Goal: Transaction & Acquisition: Purchase product/service

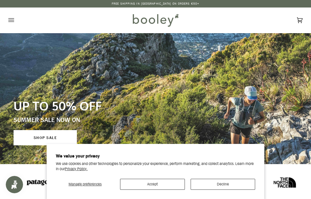
click at [169, 184] on button "Accept" at bounding box center [152, 184] width 65 height 11
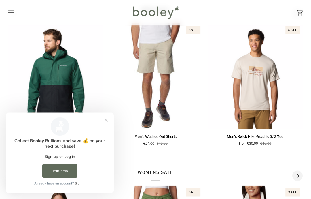
scroll to position [203, 0]
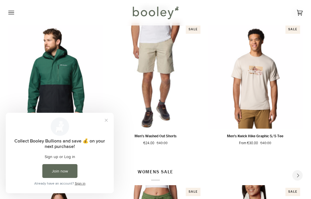
click at [105, 120] on button "Close prompt" at bounding box center [106, 120] width 10 height 10
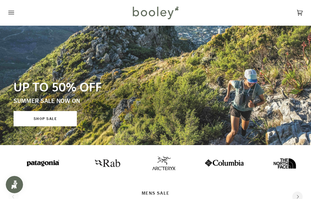
scroll to position [0, 0]
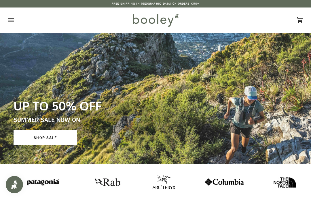
click at [54, 133] on link "SHOP SALE" at bounding box center [45, 137] width 63 height 15
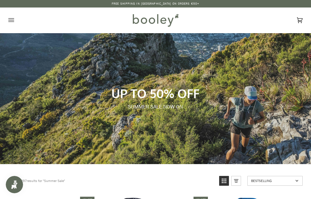
click at [12, 22] on icon "Open menu" at bounding box center [11, 20] width 6 height 9
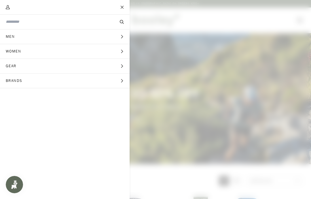
click at [117, 67] on button "Gear Expand menu" at bounding box center [65, 66] width 130 height 15
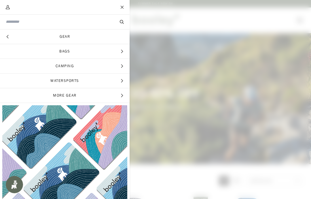
click at [120, 48] on span "Expand menu" at bounding box center [122, 51] width 4 height 6
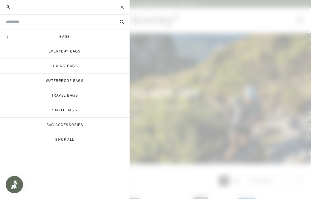
click at [72, 109] on link "Small Bags" at bounding box center [65, 110] width 130 height 14
click at [70, 64] on link "Hiking Bags" at bounding box center [65, 66] width 130 height 14
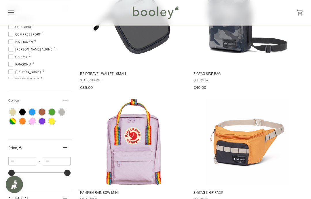
scroll to position [242, 0]
click at [23, 55] on span "Osprey 1" at bounding box center [18, 56] width 21 height 5
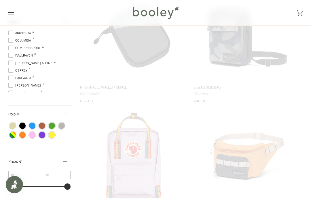
scroll to position [141, 0]
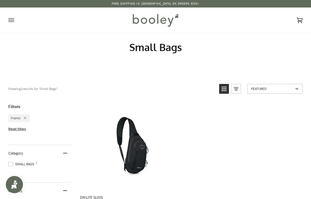
click at [26, 116] on div "Remove filter: Osprey" at bounding box center [23, 118] width 6 height 5
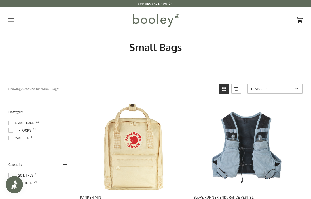
click at [32, 122] on span "Small Bags 12" at bounding box center [22, 122] width 28 height 5
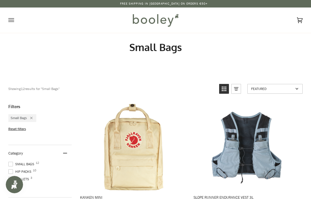
scroll to position [121, 0]
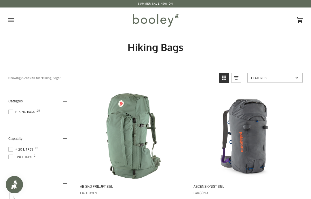
click at [12, 159] on span at bounding box center [10, 156] width 5 height 5
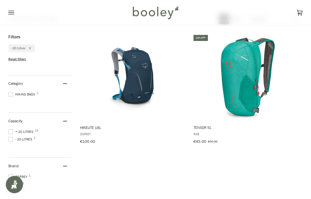
scroll to position [56, 0]
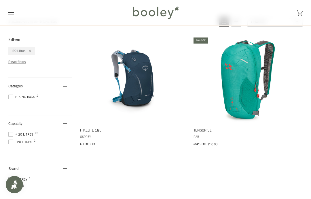
click at [250, 78] on img "Tensor 5L" at bounding box center [247, 80] width 86 height 86
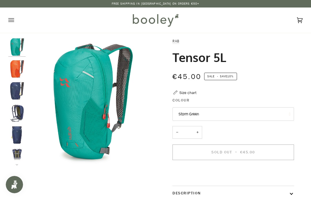
click at [278, 111] on button "Storm Green" at bounding box center [233, 114] width 121 height 14
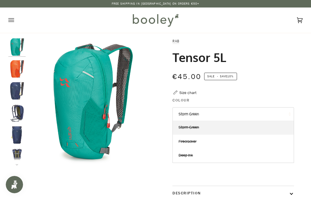
click at [283, 79] on div "€45.00 Sale • Save 10%" at bounding box center [233, 77] width 121 height 12
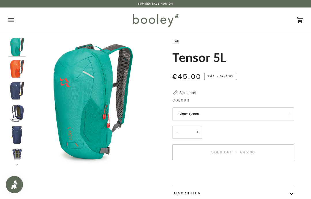
click at [20, 151] on img "Rab Tensor 5L - Booley Galway" at bounding box center [16, 156] width 17 height 17
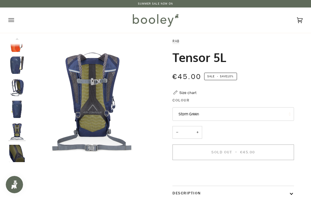
scroll to position [26, 0]
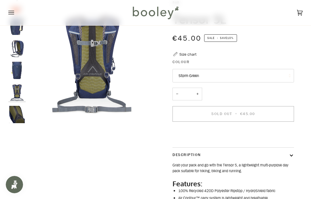
click at [19, 89] on img "Rab Tensor 5L - Booley Galway" at bounding box center [16, 92] width 17 height 17
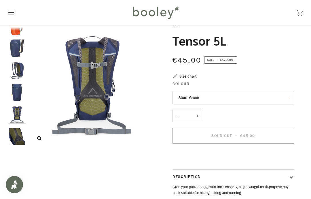
scroll to position [0, 0]
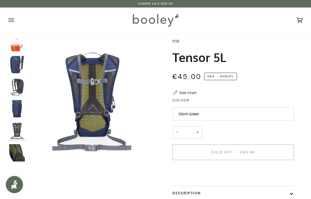
click at [22, 130] on img "Rab Tensor 5L - Booley Galway" at bounding box center [16, 130] width 17 height 17
click at [20, 104] on img "Rab Tensor 5L - Booley Galway" at bounding box center [16, 108] width 17 height 17
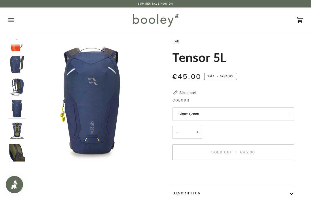
click at [18, 89] on img "Rab Tensor 5L - Booley Galway" at bounding box center [16, 86] width 17 height 17
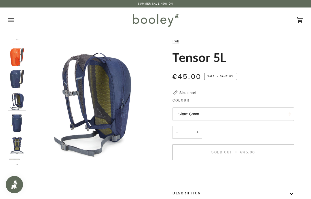
scroll to position [11, 0]
click at [21, 80] on img "Rab Tensor 5L Deep Ink - Booley Galway" at bounding box center [16, 79] width 17 height 17
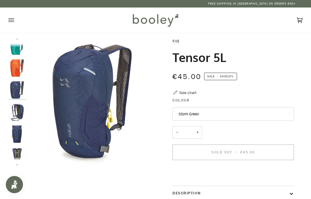
scroll to position [0, 0]
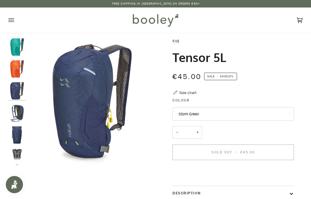
click at [23, 65] on img "Rab Tensor 5L Firecracker - Booley Galway" at bounding box center [16, 68] width 17 height 17
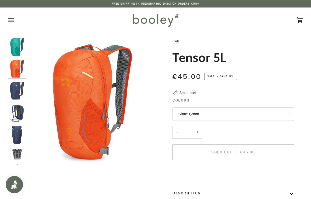
click at [18, 48] on img "Rab Tensor 5L Storm Green - Booley Galway" at bounding box center [16, 46] width 17 height 17
